Goal: Task Accomplishment & Management: Manage account settings

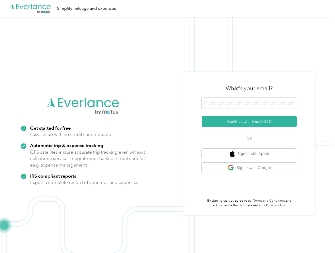
click at [167, 127] on img at bounding box center [166, 143] width 332 height 253
click at [167, 8] on div ".cls-1 { fill: #00adee; } .cls-2 { fill: #fff; } .cls-3 { fill: #707372; } .cls…" at bounding box center [166, 8] width 332 height 17
click at [251, 122] on button "Continue with Email / SSO" at bounding box center [249, 121] width 95 height 11
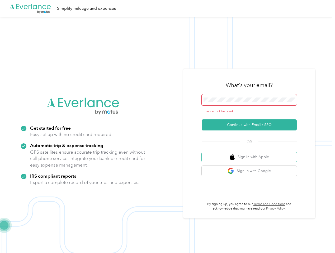
click at [251, 154] on button "Sign in with Apple" at bounding box center [249, 157] width 95 height 10
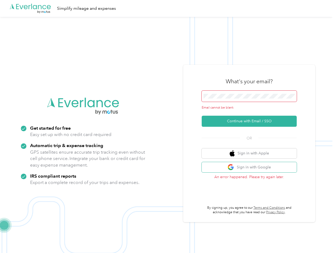
click at [251, 168] on button "Sign in with Google" at bounding box center [249, 167] width 95 height 10
